Goal: Information Seeking & Learning: Learn about a topic

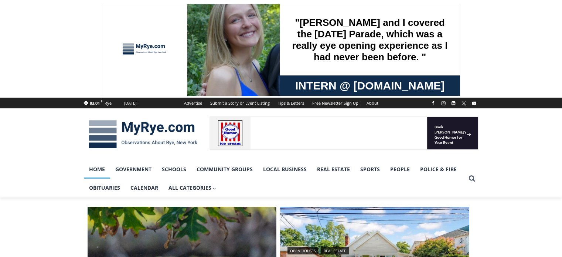
click at [540, 171] on div "83.01 F Rye Friday, August 15, 2025 Advertise Submit a Story or Event Listing T…" at bounding box center [281, 147] width 562 height 99
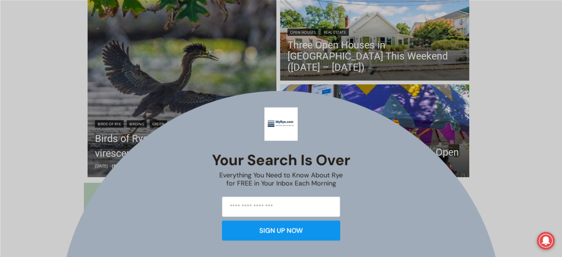
scroll to position [221, 0]
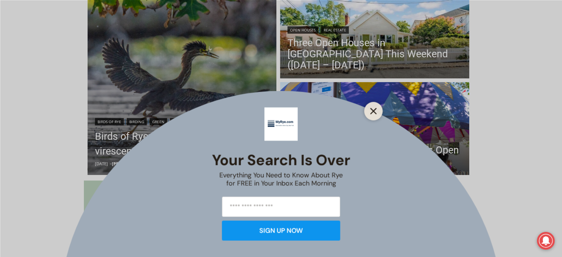
click at [372, 108] on icon "Close" at bounding box center [373, 111] width 7 height 7
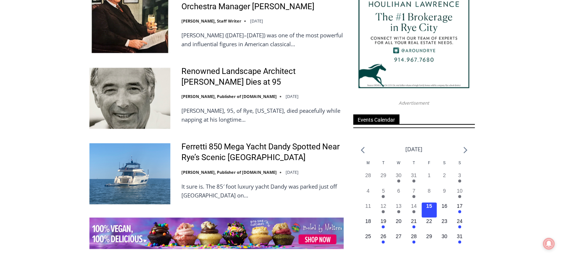
scroll to position [960, 0]
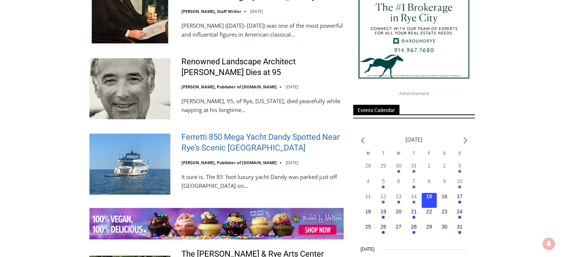
click at [234, 132] on link "Ferretti 850 Mega Yacht Dandy Spotted Near Rye’s Scenic Parsonage Point" at bounding box center [263, 142] width 162 height 21
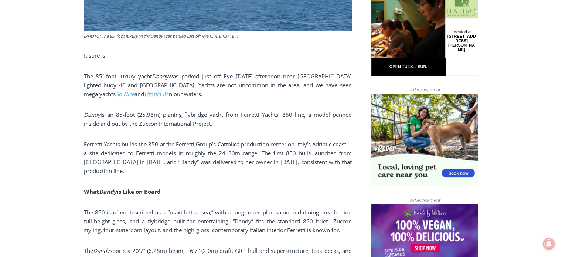
scroll to position [408, 0]
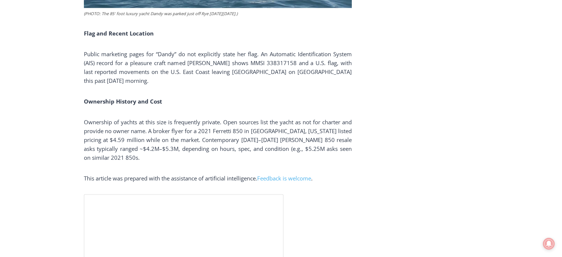
scroll to position [1502, 0]
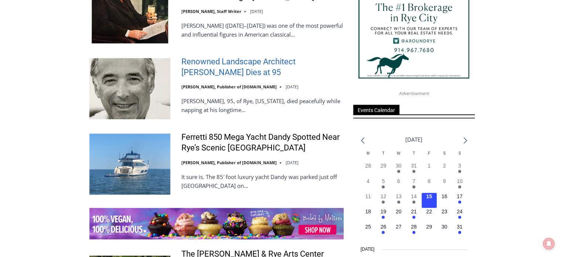
click at [218, 59] on link "Renowned Landscape Architect [PERSON_NAME] Dies at 95" at bounding box center [263, 67] width 162 height 21
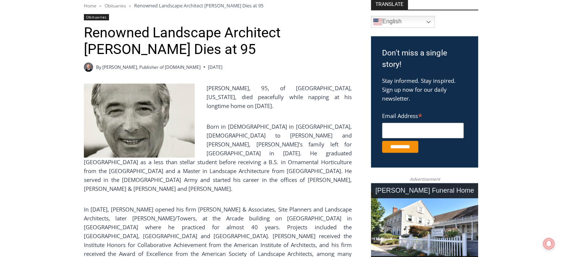
scroll to position [207, 0]
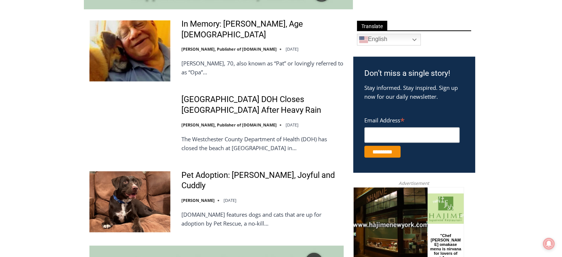
scroll to position [413, 0]
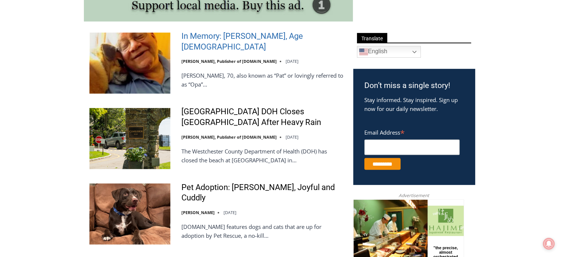
click at [220, 40] on link "In Memory: [PERSON_NAME], Age [DEMOGRAPHIC_DATA]" at bounding box center [263, 41] width 162 height 21
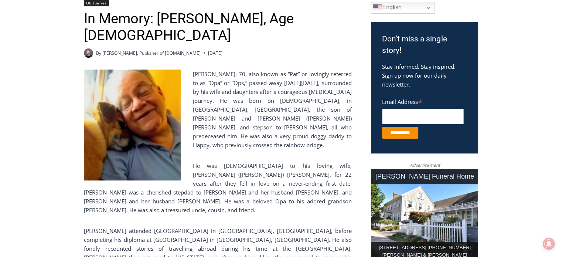
scroll to position [222, 0]
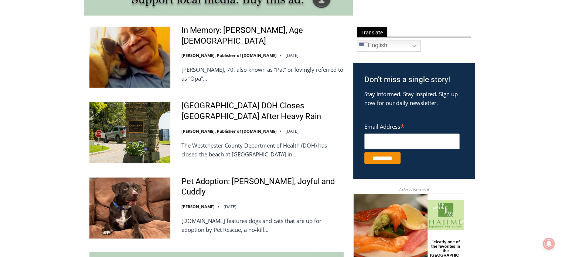
scroll to position [443, 0]
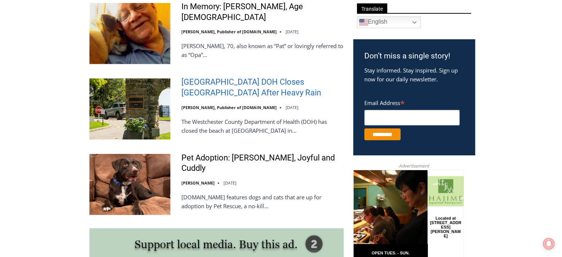
click at [243, 91] on link "[GEOGRAPHIC_DATA] DOH Closes [GEOGRAPHIC_DATA] After Heavy Rain" at bounding box center [263, 87] width 162 height 21
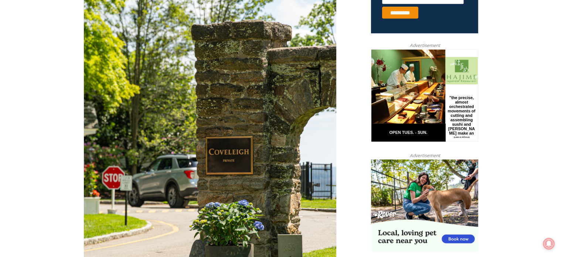
scroll to position [340, 0]
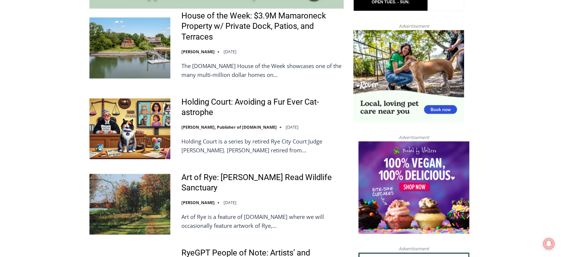
scroll to position [694, 0]
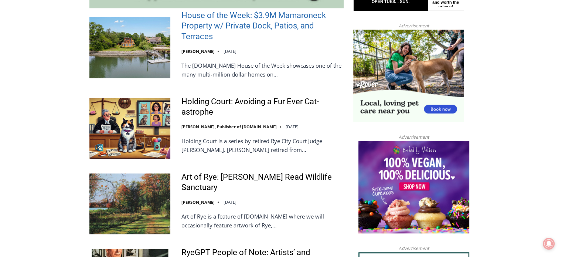
click at [242, 10] on link "House of the Week: $3.9M Mamaroneck Property w/ Private Dock, Patios, and Terra…" at bounding box center [263, 26] width 162 height 32
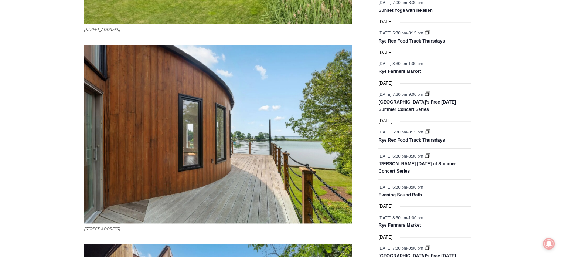
scroll to position [976, 0]
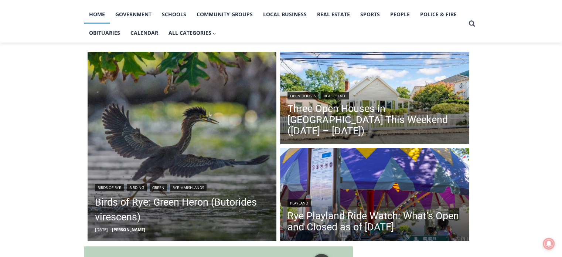
scroll to position [163, 0]
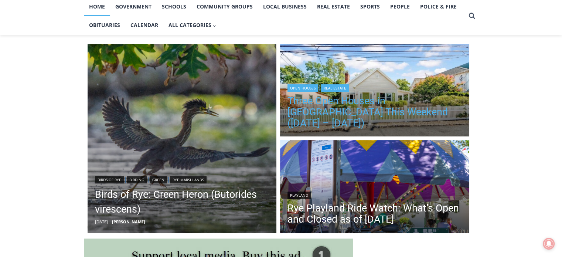
click at [368, 113] on link "Three Open Houses in Rye This Weekend (August 16 – 17)" at bounding box center [375, 111] width 174 height 33
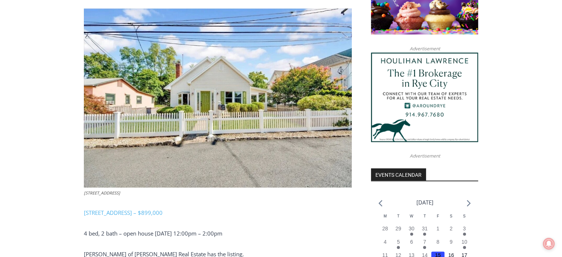
scroll to position [665, 0]
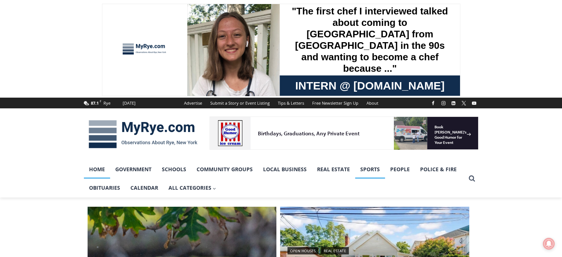
click at [367, 168] on link "Sports" at bounding box center [370, 169] width 30 height 18
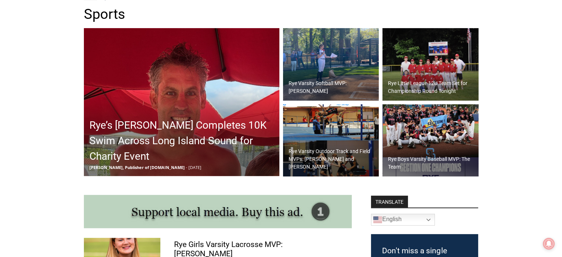
scroll to position [201, 0]
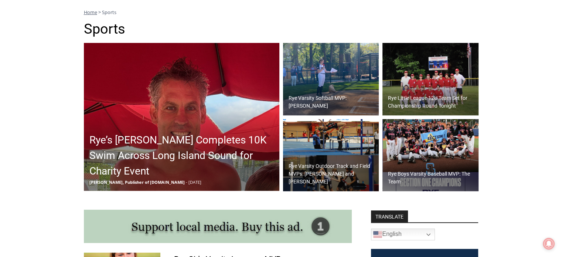
click at [186, 159] on h2 "Rye’s [PERSON_NAME] Completes 10K Swim Across Long Island Sound for Charity Eve…" at bounding box center [183, 155] width 188 height 47
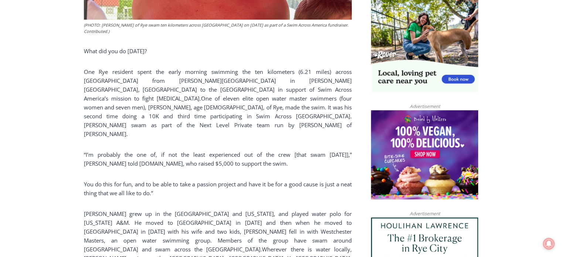
scroll to position [488, 0]
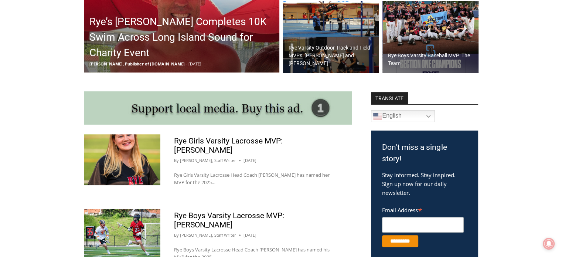
scroll to position [282, 0]
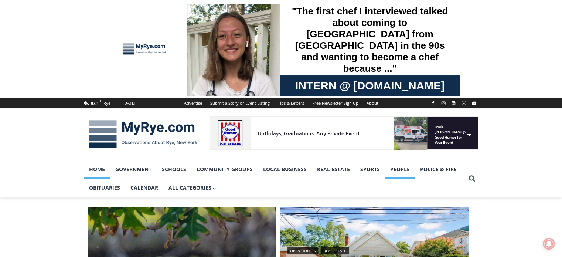
click at [402, 168] on link "People" at bounding box center [400, 169] width 30 height 18
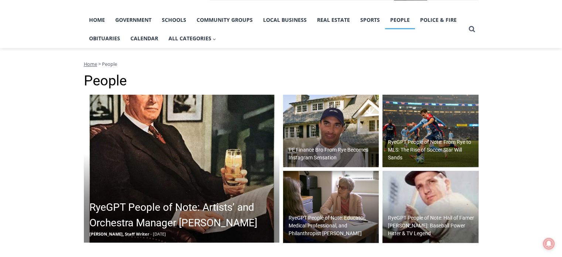
scroll to position [148, 0]
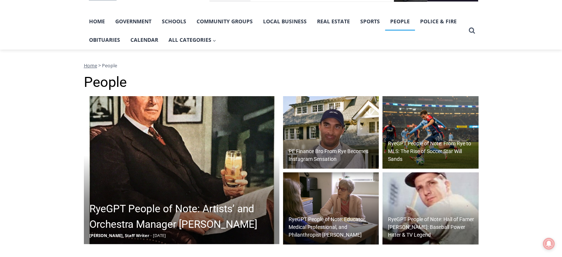
click at [319, 156] on h2 "PE Finance Bro From Rye Becomes Instagram Sensation" at bounding box center [333, 156] width 89 height 16
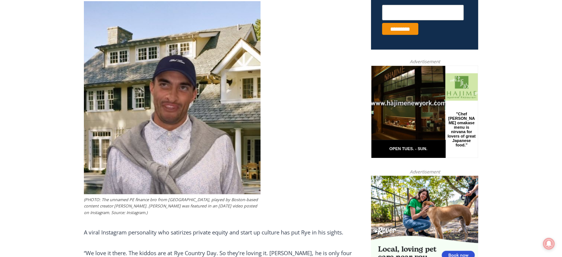
scroll to position [311, 0]
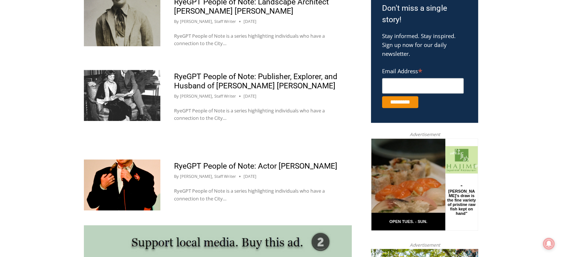
scroll to position [473, 0]
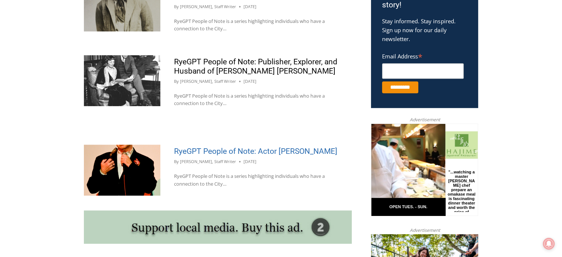
click at [217, 151] on link "RyeGPT People of Note: Actor [PERSON_NAME]" at bounding box center [255, 151] width 163 height 9
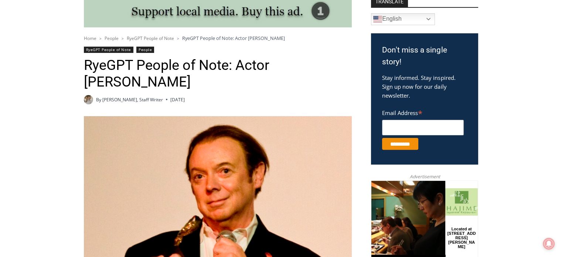
scroll to position [207, 0]
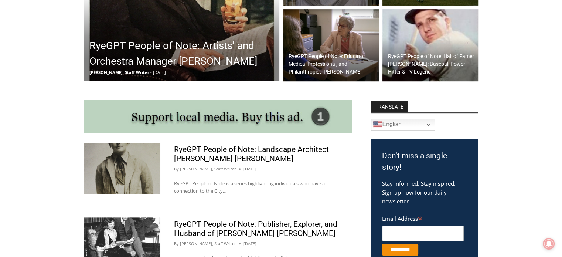
scroll to position [311, 0]
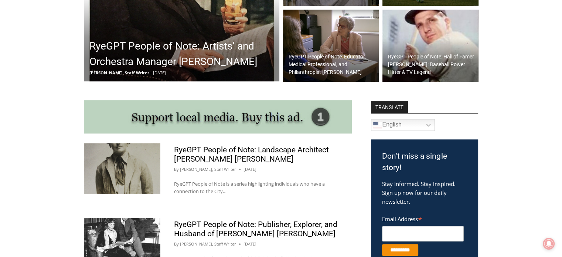
click at [402, 55] on h2 "RyeGPT People of Note: Hall of Famer [PERSON_NAME]: Baseball Power Hitter & TV …" at bounding box center [432, 64] width 89 height 23
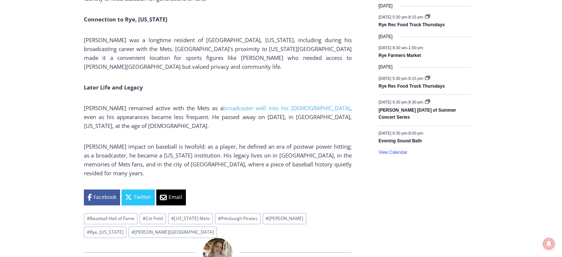
scroll to position [1124, 0]
